Goal: Find specific page/section: Find specific page/section

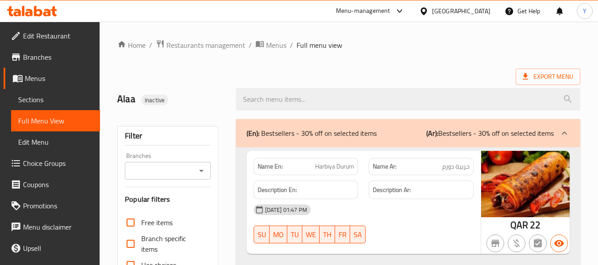
click at [478, 15] on div "[GEOGRAPHIC_DATA]" at bounding box center [461, 11] width 58 height 10
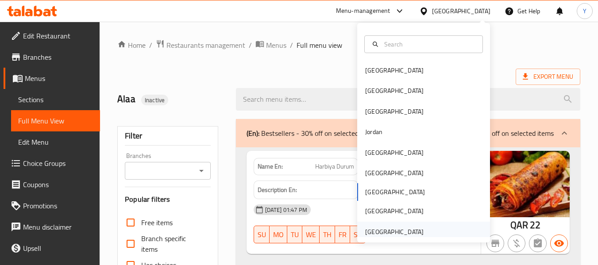
click at [420, 232] on div "United Arab Emirates" at bounding box center [394, 232] width 73 height 20
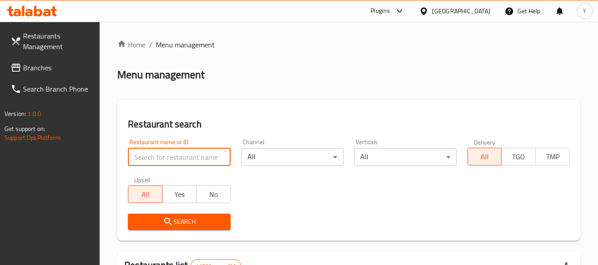
click at [171, 156] on input "search" at bounding box center [179, 157] width 102 height 18
paste input "Xoxo Restaurant"
type input "Xoxo Restaurant"
click button "Search" at bounding box center [179, 222] width 102 height 16
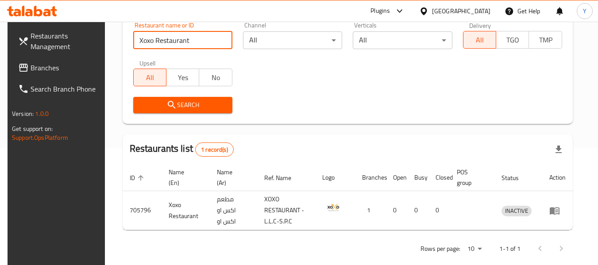
scroll to position [130, 0]
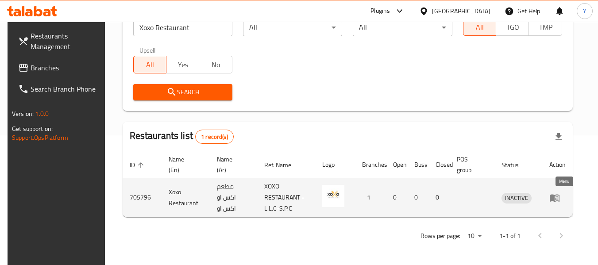
click at [558, 197] on icon "enhanced table" at bounding box center [556, 199] width 3 height 4
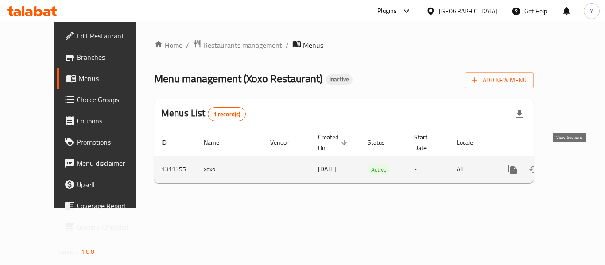
click at [571, 164] on icon "enhanced table" at bounding box center [576, 169] width 11 height 11
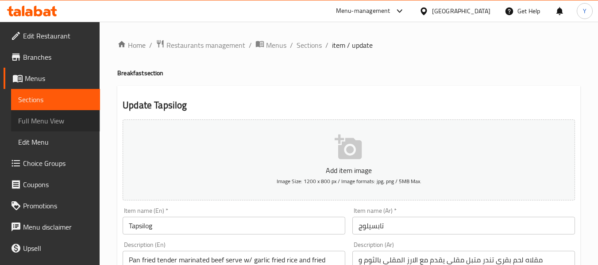
click at [60, 124] on span "Full Menu View" at bounding box center [55, 121] width 75 height 11
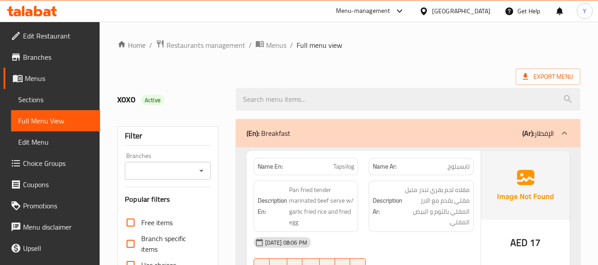
scroll to position [232, 0]
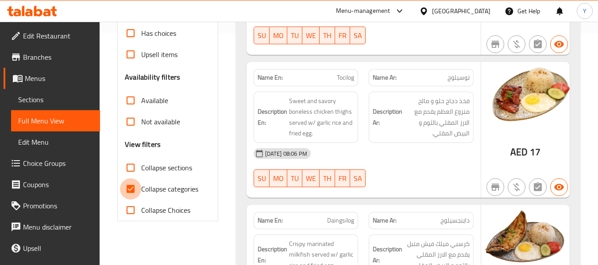
click at [126, 186] on input "Collapse categories" at bounding box center [130, 188] width 21 height 21
checkbox input "false"
click at [276, 79] on strong "Name En:" at bounding box center [270, 77] width 25 height 9
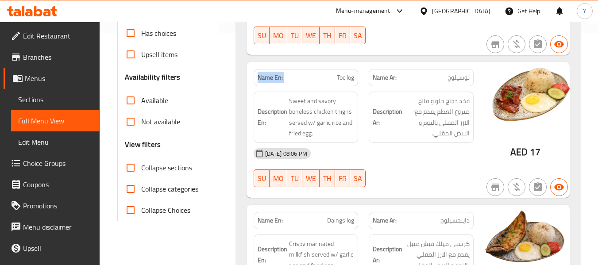
copy strong "Name En:"
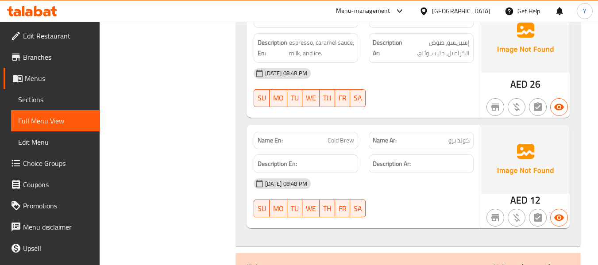
scroll to position [0, 0]
